Goal: Task Accomplishment & Management: Manage account settings

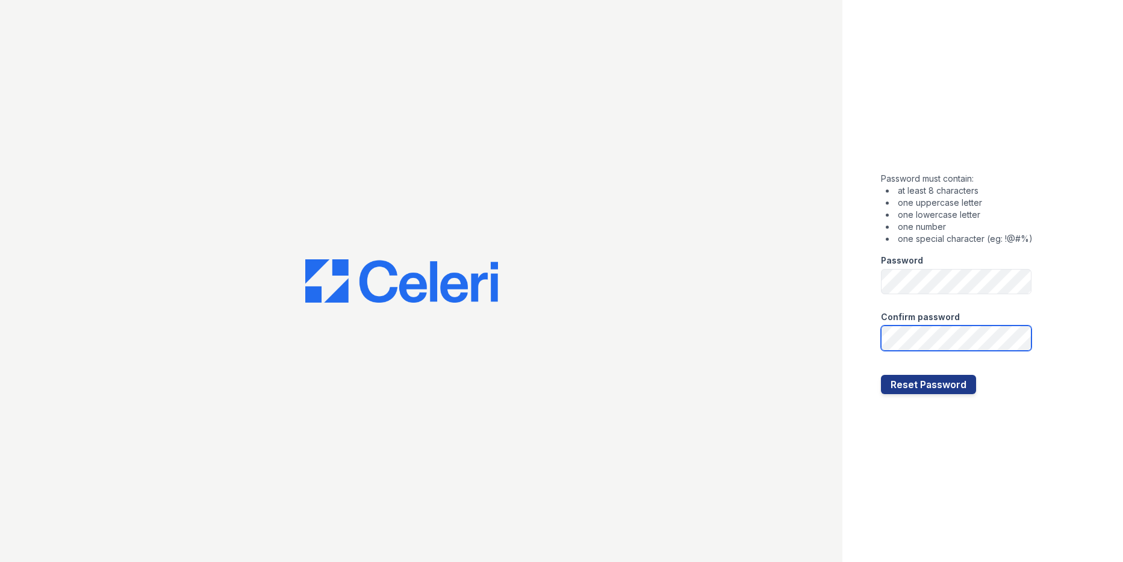
click at [881, 375] on button "Reset Password" at bounding box center [928, 384] width 95 height 19
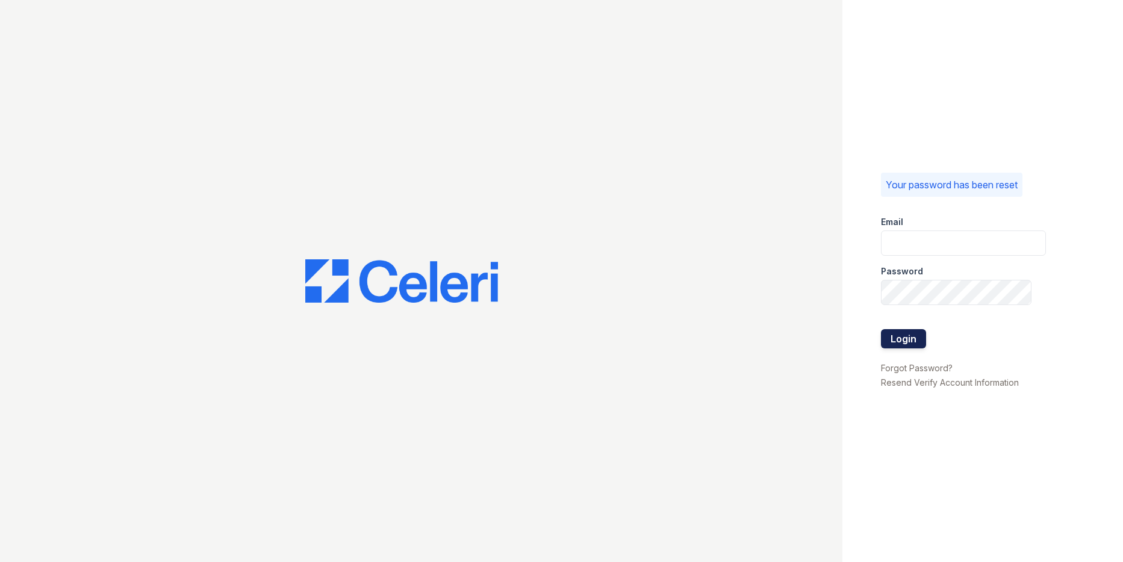
type input "[PERSON_NAME][EMAIL_ADDRESS][PERSON_NAME][DOMAIN_NAME]"
click at [916, 329] on button "Login" at bounding box center [903, 338] width 45 height 19
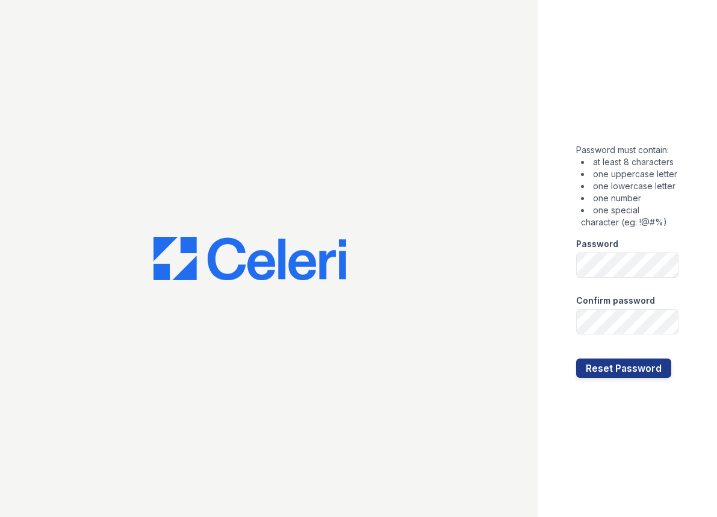
click at [249, 89] on div at bounding box center [269, 258] width 538 height 517
drag, startPoint x: 259, startPoint y: 96, endPoint x: 252, endPoint y: 72, distance: 24.4
click at [259, 96] on div at bounding box center [269, 258] width 538 height 517
